Goal: Task Accomplishment & Management: Manage account settings

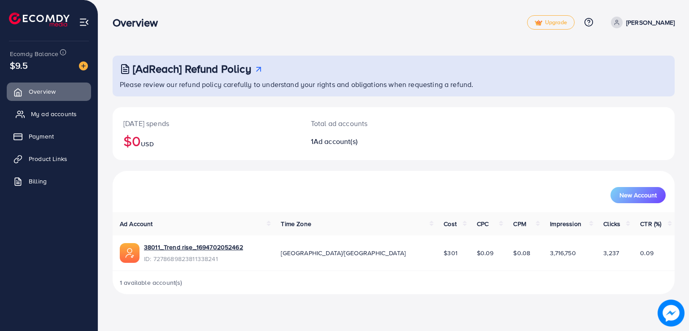
click at [56, 118] on span "My ad accounts" at bounding box center [54, 113] width 46 height 9
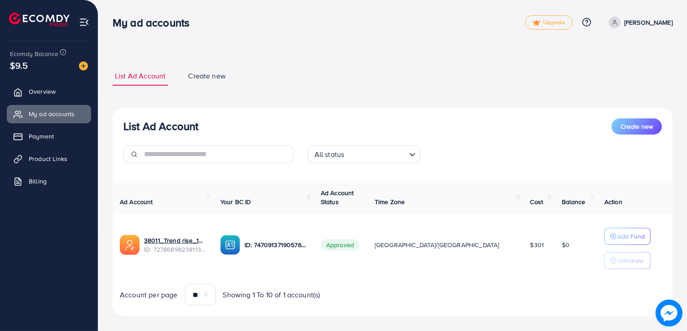
scroll to position [10, 0]
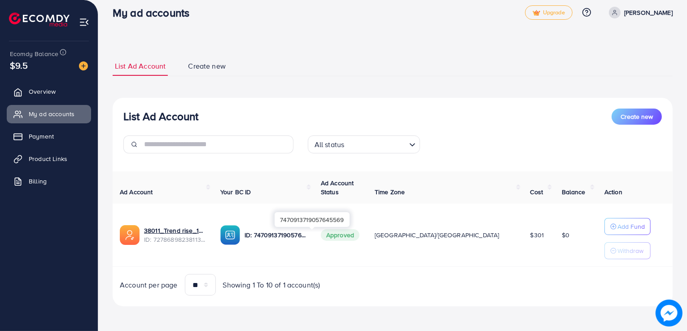
click at [306, 238] on p "ID: 7470913719057645569" at bounding box center [275, 235] width 62 height 11
click at [292, 236] on p "ID: 7470913719057645569" at bounding box center [275, 235] width 62 height 11
click at [59, 132] on link "Payment" at bounding box center [49, 136] width 84 height 18
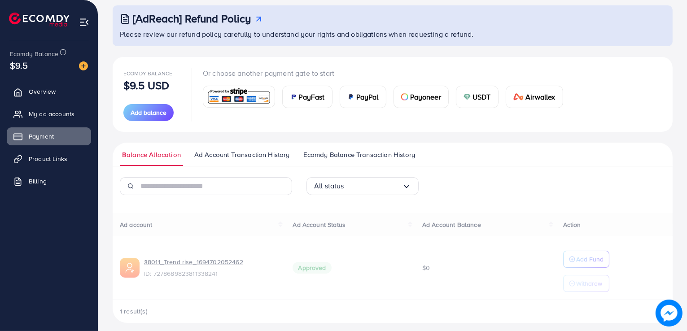
scroll to position [56, 0]
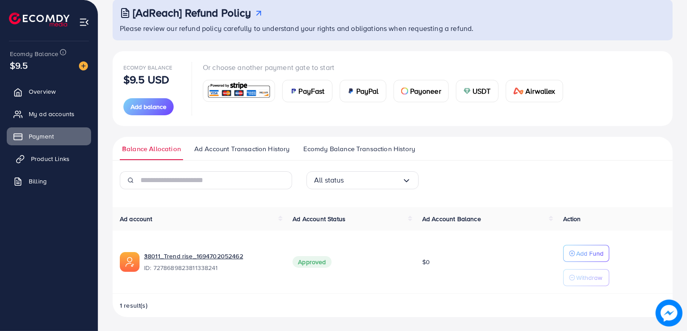
click at [53, 153] on link "Product Links" at bounding box center [49, 159] width 84 height 18
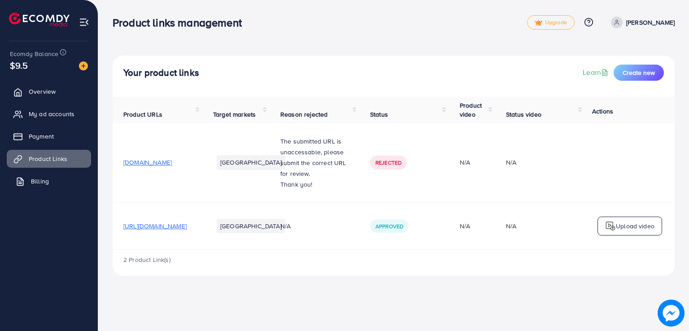
click at [48, 179] on span "Billing" at bounding box center [40, 181] width 18 height 9
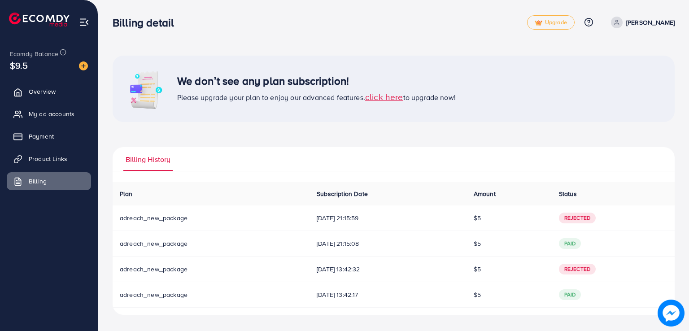
click at [391, 100] on span "click here" at bounding box center [384, 97] width 38 height 12
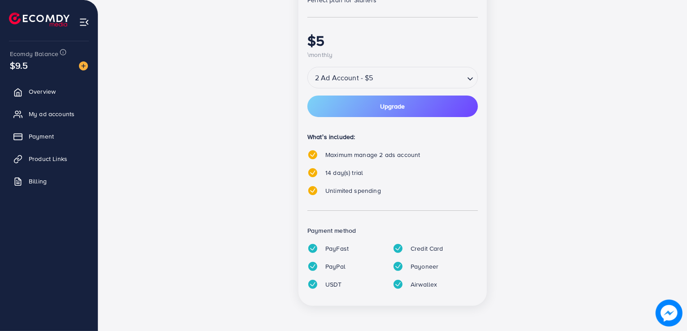
scroll to position [161, 0]
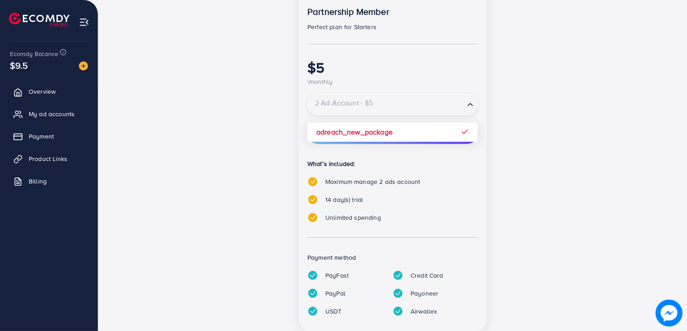
click at [445, 102] on input "Search for option" at bounding box center [386, 105] width 155 height 16
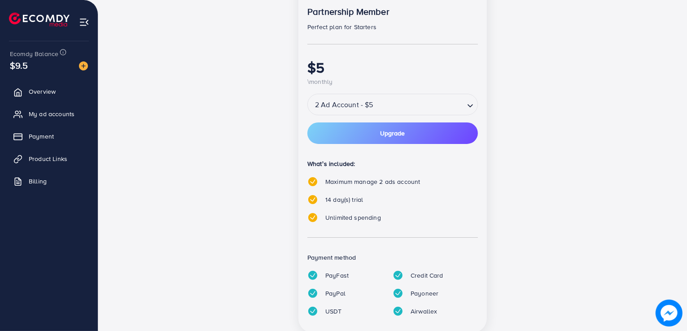
click at [292, 211] on div "popular Partnership Member Perfect plan for Starters $5 \monthly 2 Ad Account -…" at bounding box center [393, 157] width 388 height 371
